Goal: Share content

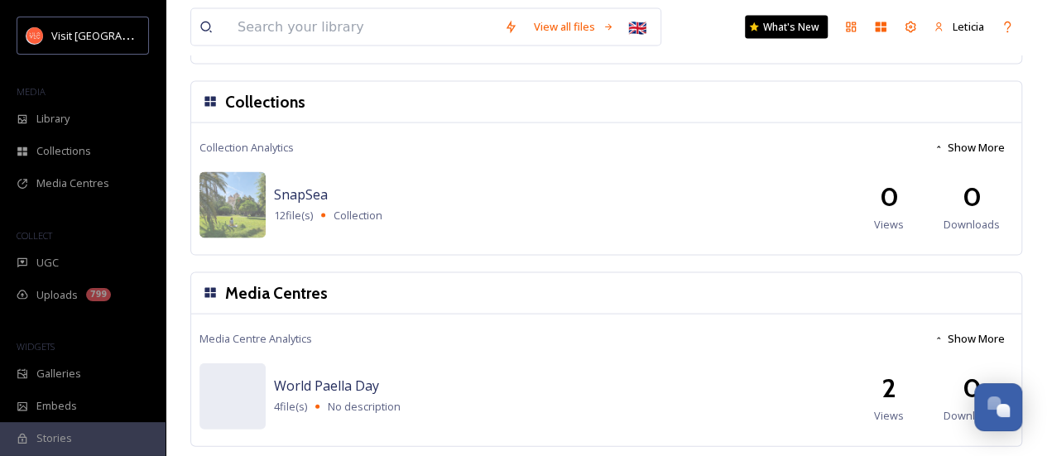
scroll to position [1633, 0]
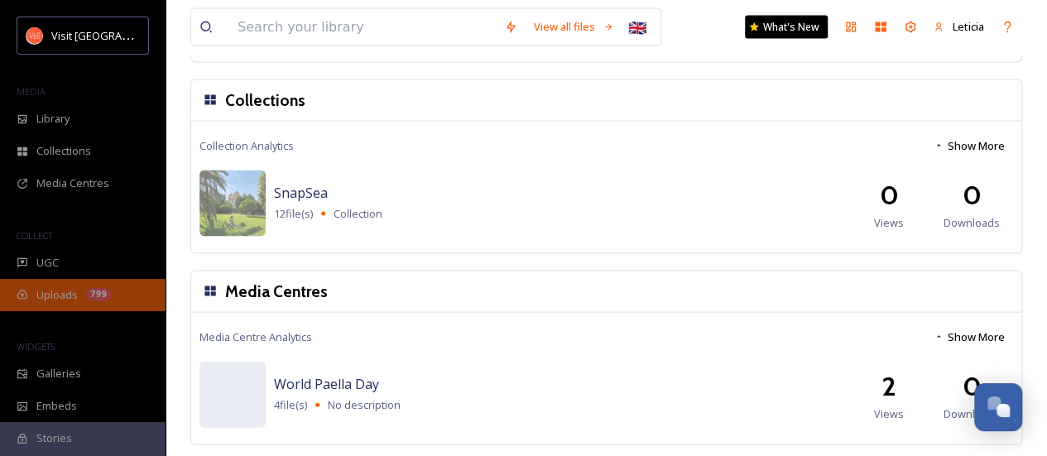
click at [51, 291] on span "Uploads" at bounding box center [56, 295] width 41 height 16
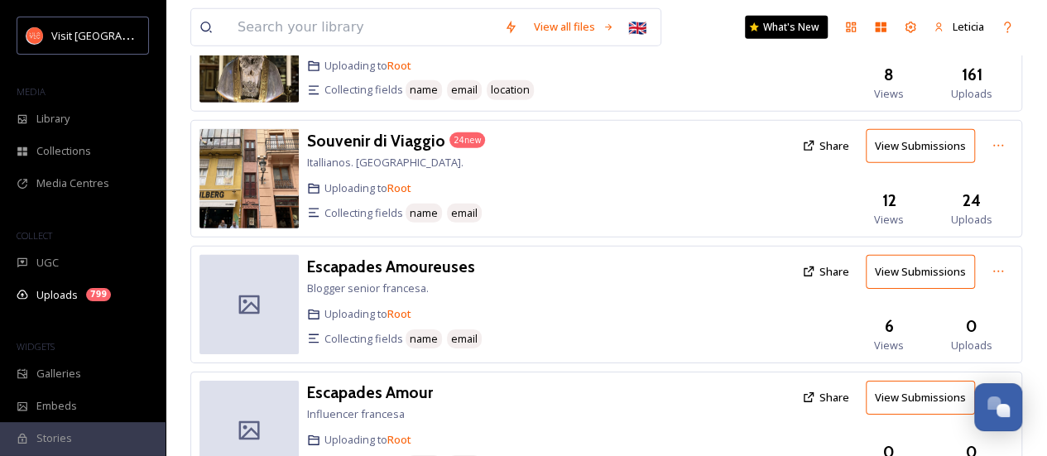
scroll to position [2464, 0]
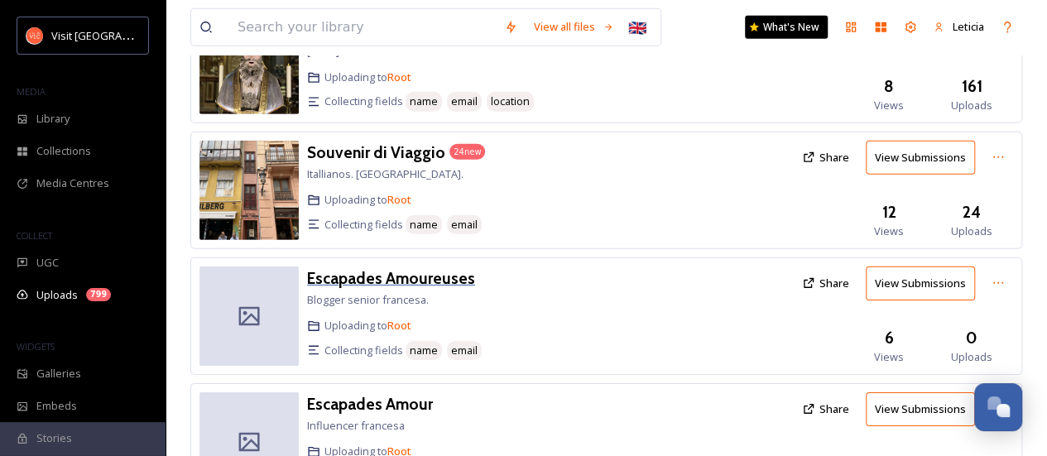
click at [373, 268] on h3 "Escapades Amoureuses" at bounding box center [391, 278] width 168 height 20
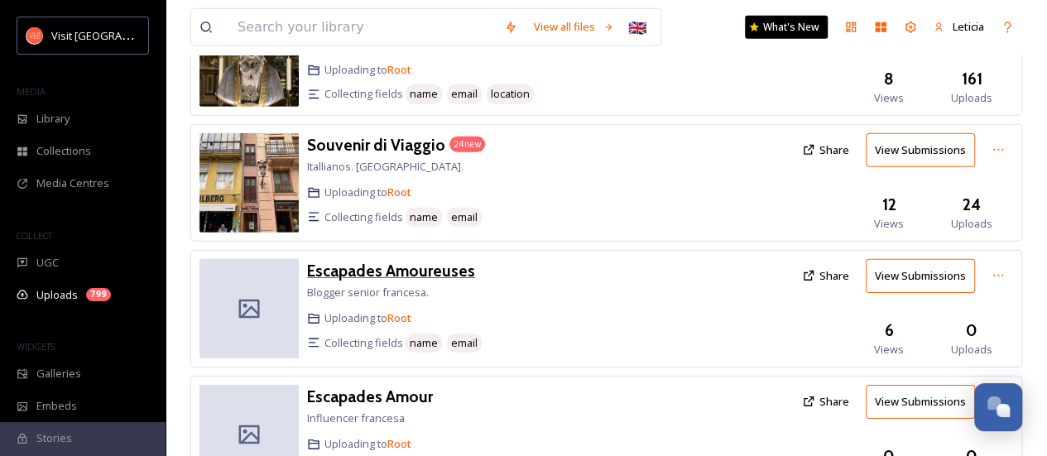
scroll to position [2464, 0]
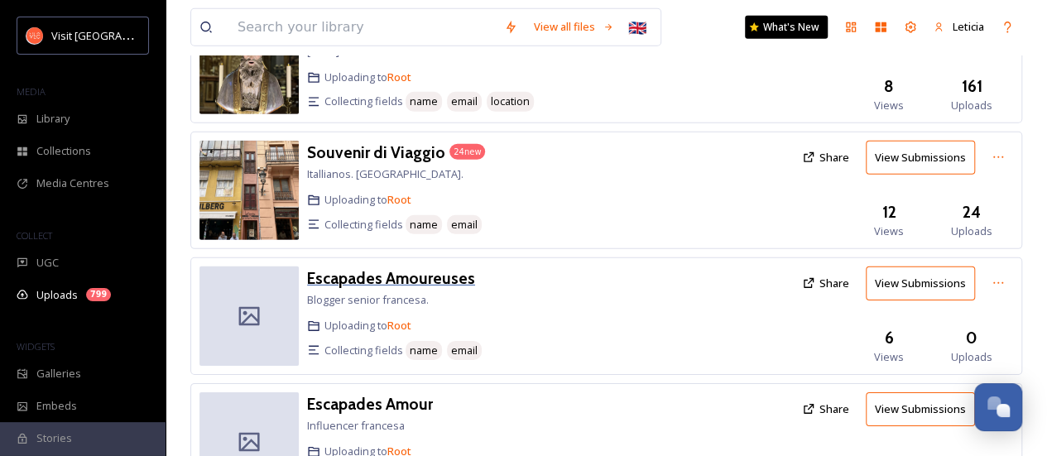
click at [409, 268] on h3 "Escapades Amoureuses" at bounding box center [391, 278] width 168 height 20
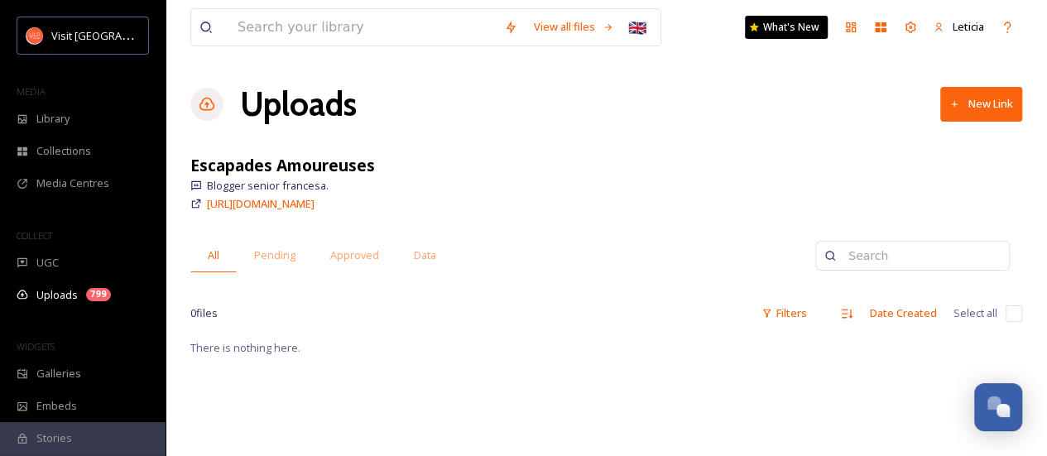
drag, startPoint x: 479, startPoint y: 207, endPoint x: 205, endPoint y: 205, distance: 273.2
click at [205, 205] on div "[URL][DOMAIN_NAME]" at bounding box center [606, 204] width 832 height 20
copy span "[URL][DOMAIN_NAME]"
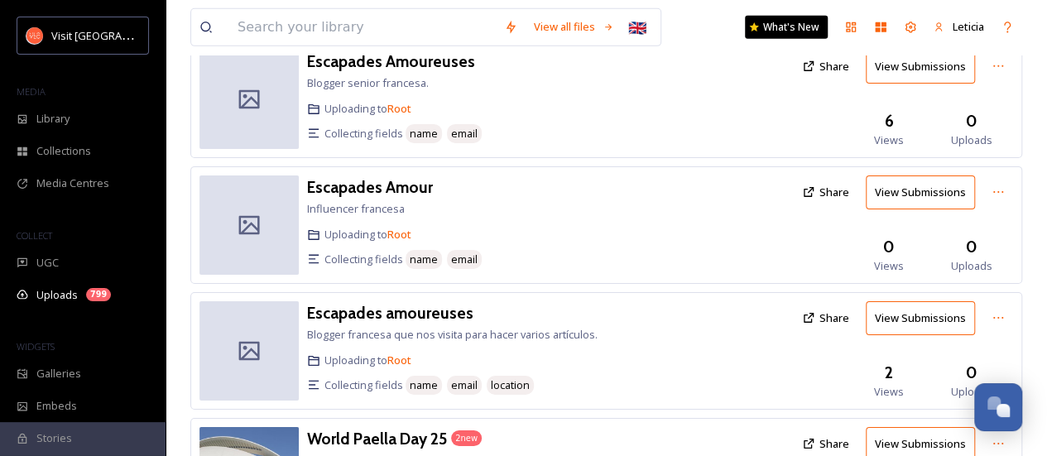
scroll to position [2626, 0]
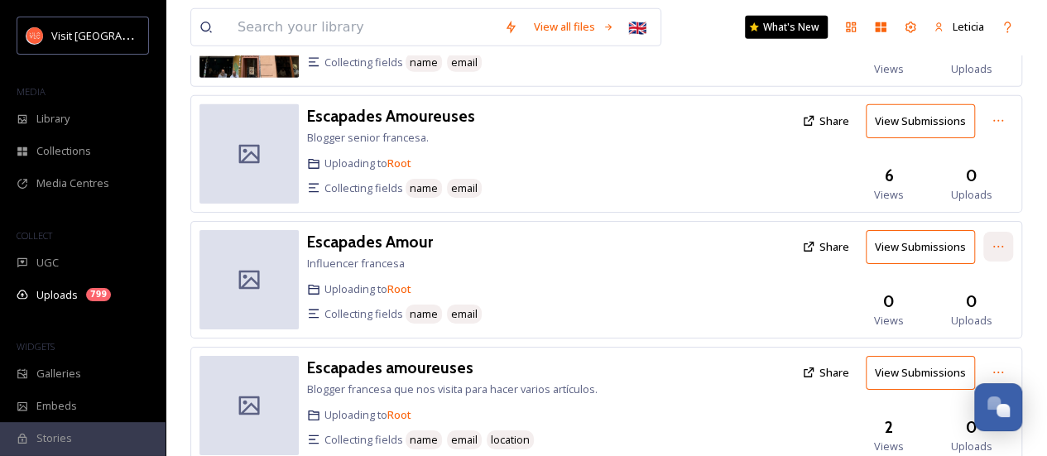
click at [998, 240] on icon at bounding box center [998, 246] width 13 height 13
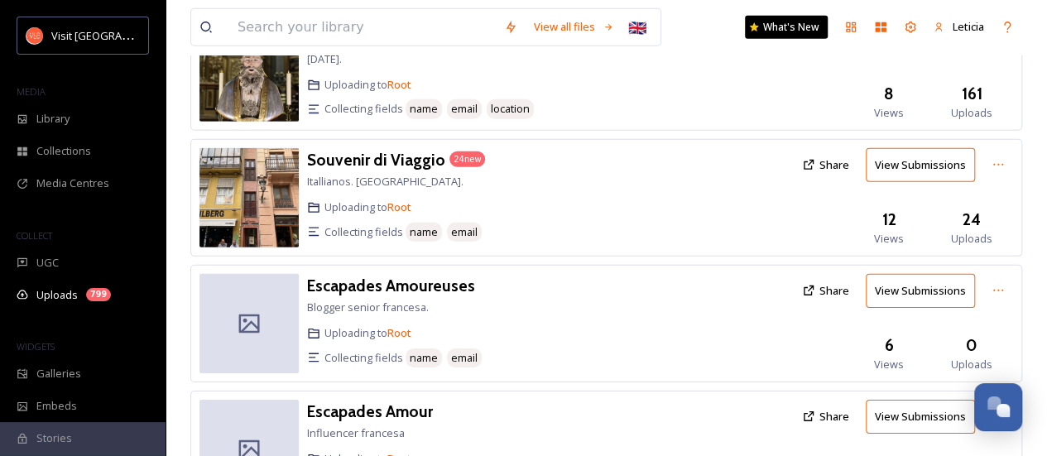
scroll to position [2795, 0]
